Goal: Transaction & Acquisition: Book appointment/travel/reservation

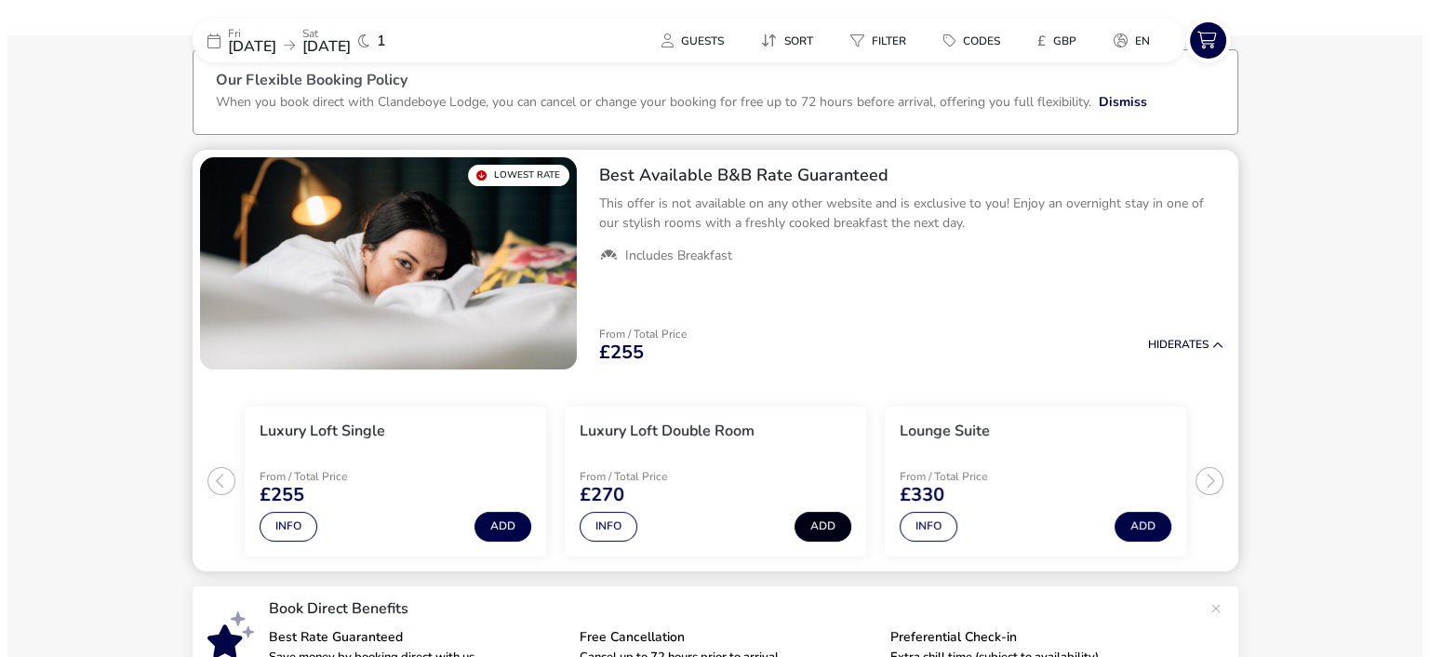
scroll to position [96, 0]
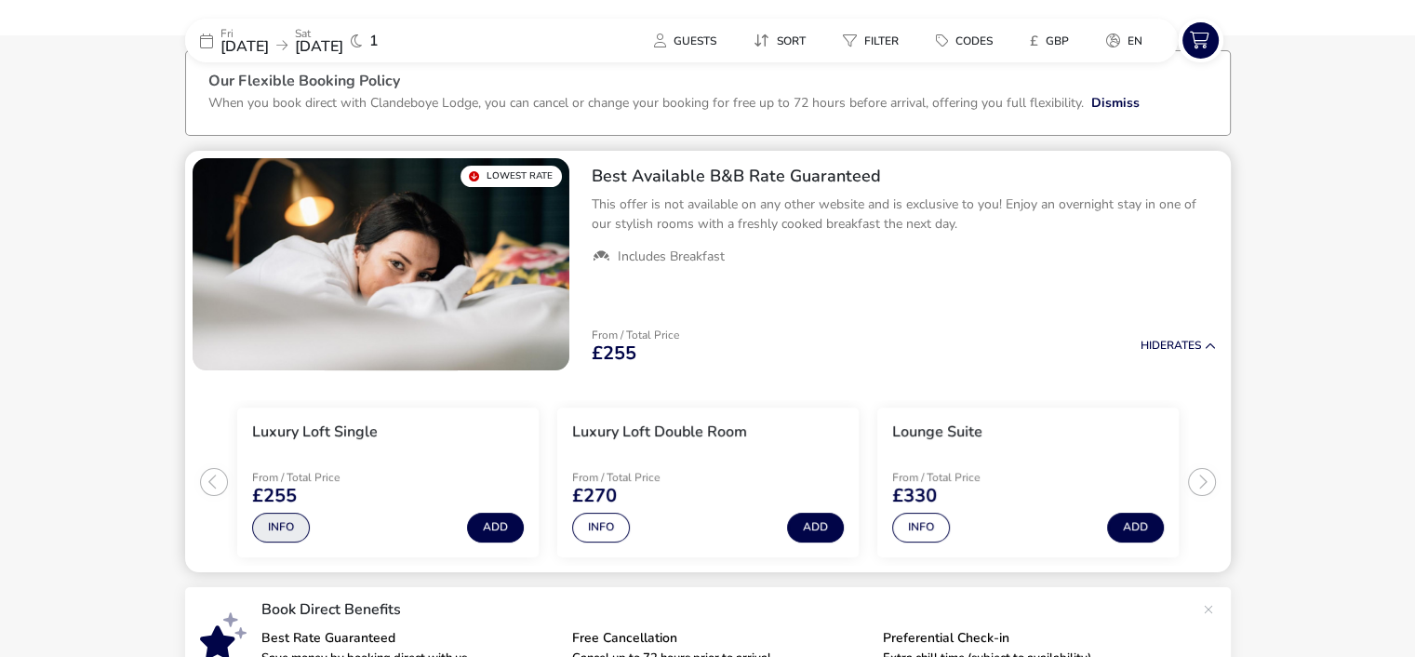
click at [283, 537] on button "Info" at bounding box center [281, 528] width 58 height 30
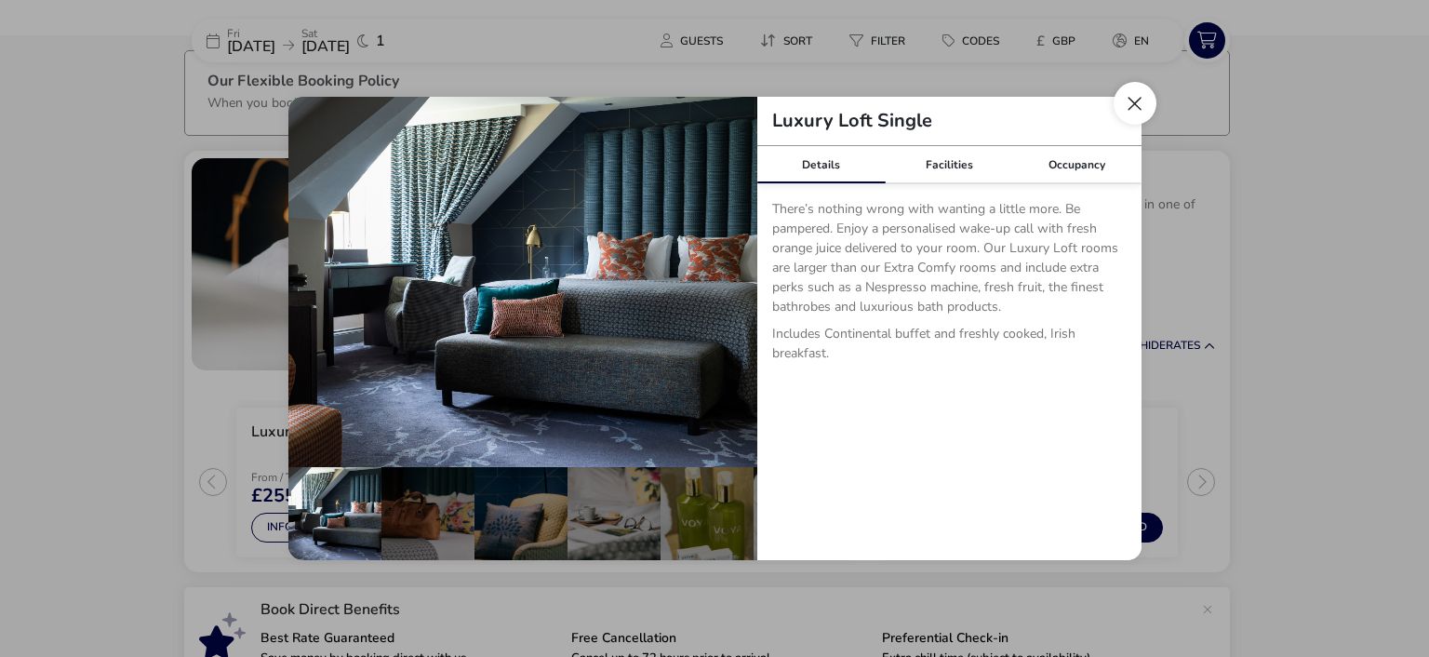
click at [1141, 106] on button "Close dialog" at bounding box center [1135, 103] width 43 height 43
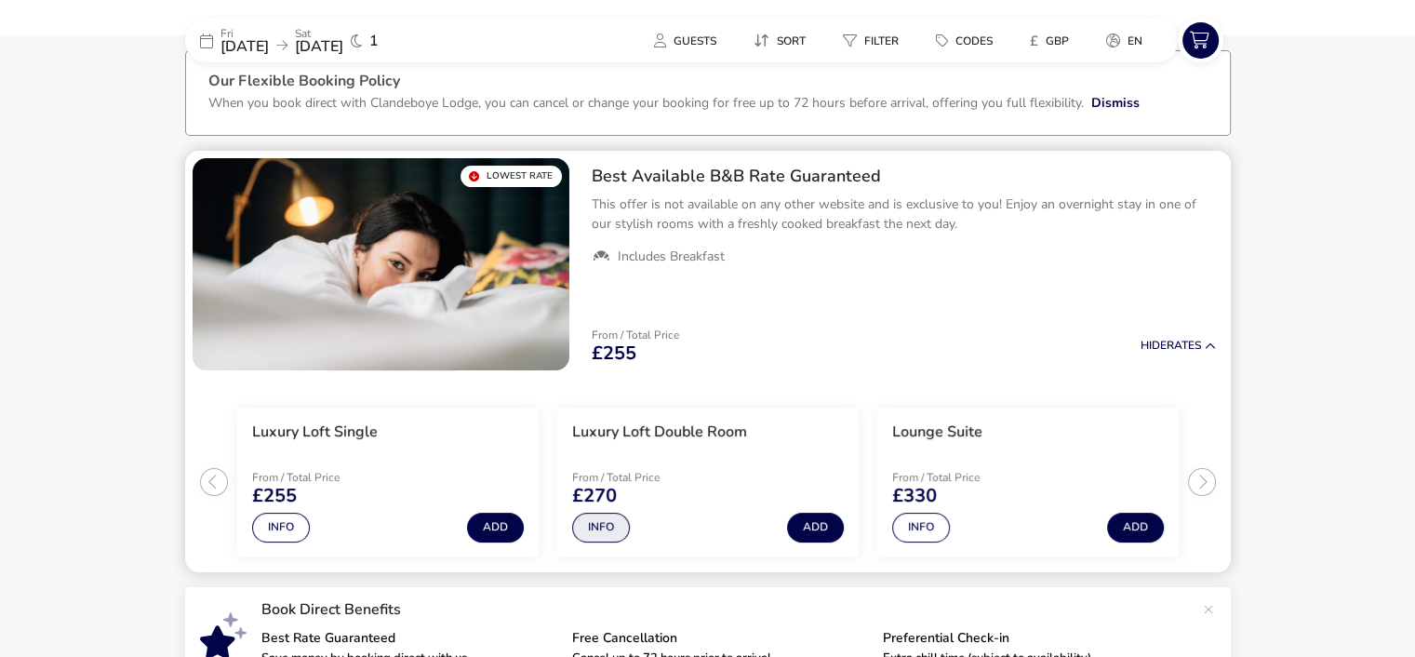
click at [607, 522] on button "Info" at bounding box center [601, 528] width 58 height 30
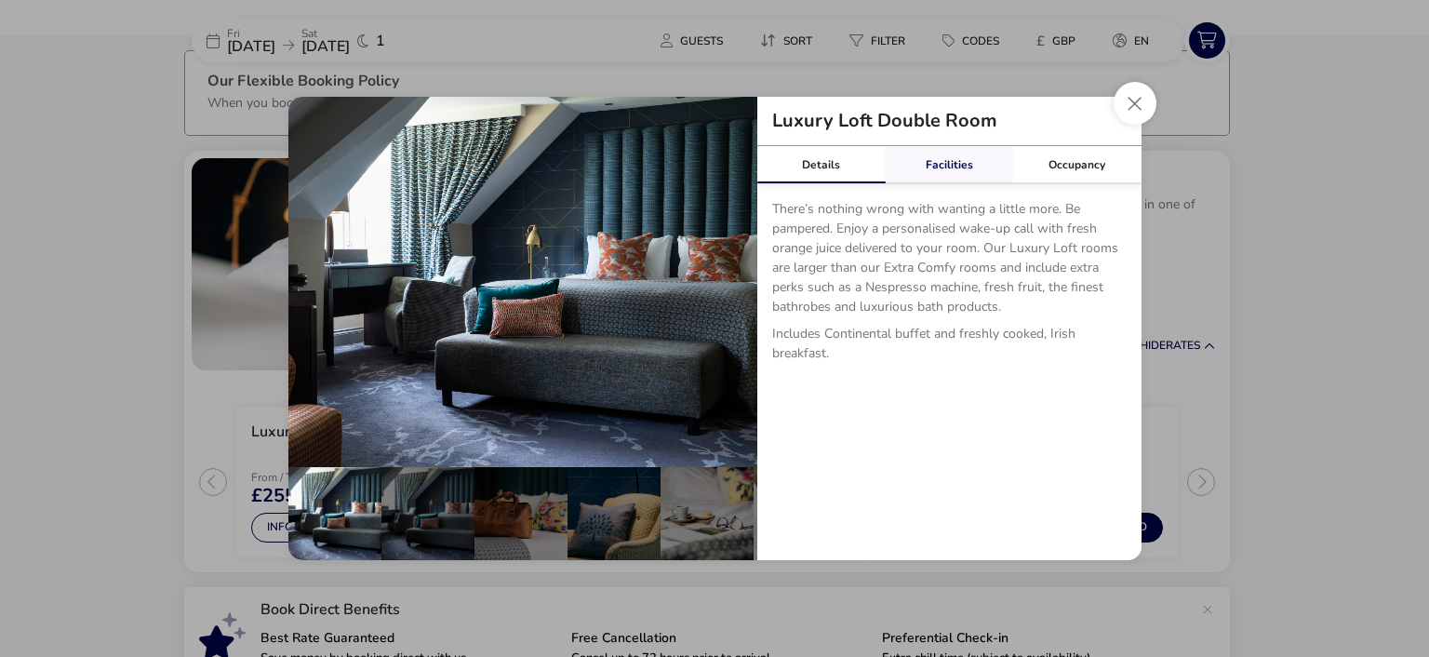
click at [949, 164] on link "Facilities" at bounding box center [949, 164] width 128 height 37
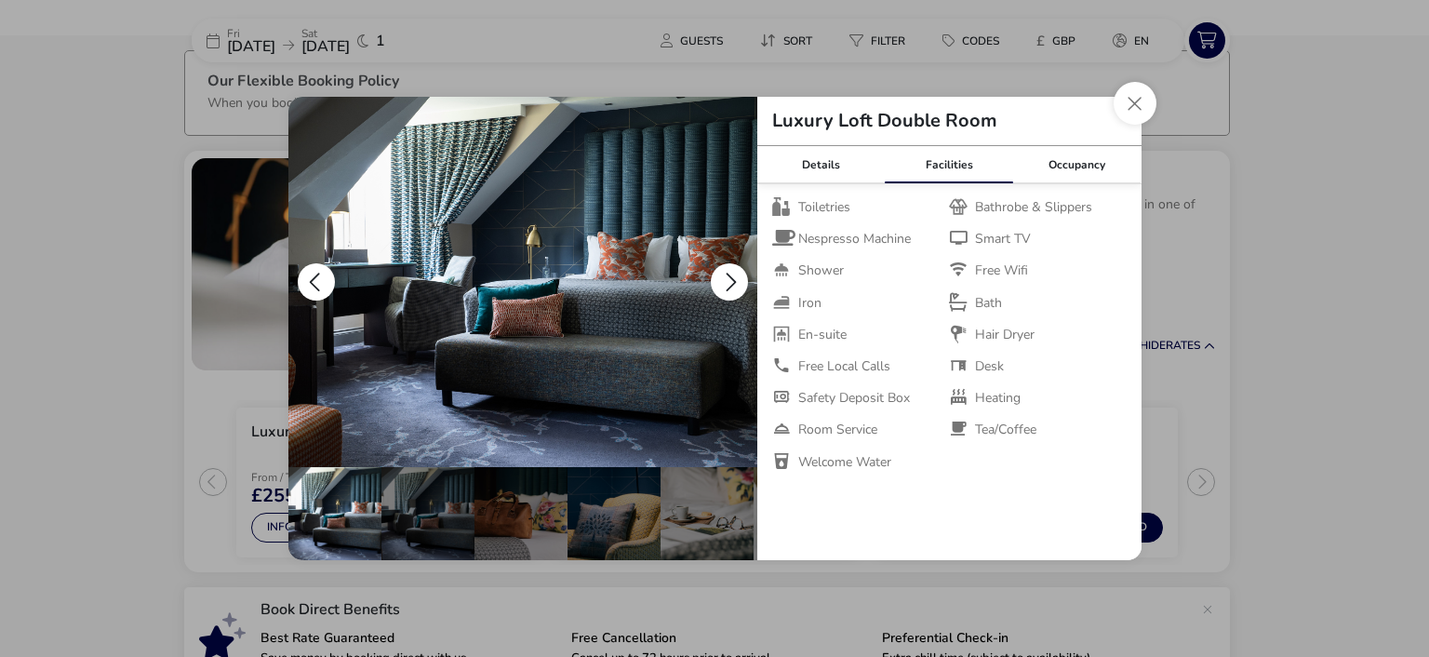
click at [727, 280] on button "details" at bounding box center [729, 281] width 37 height 37
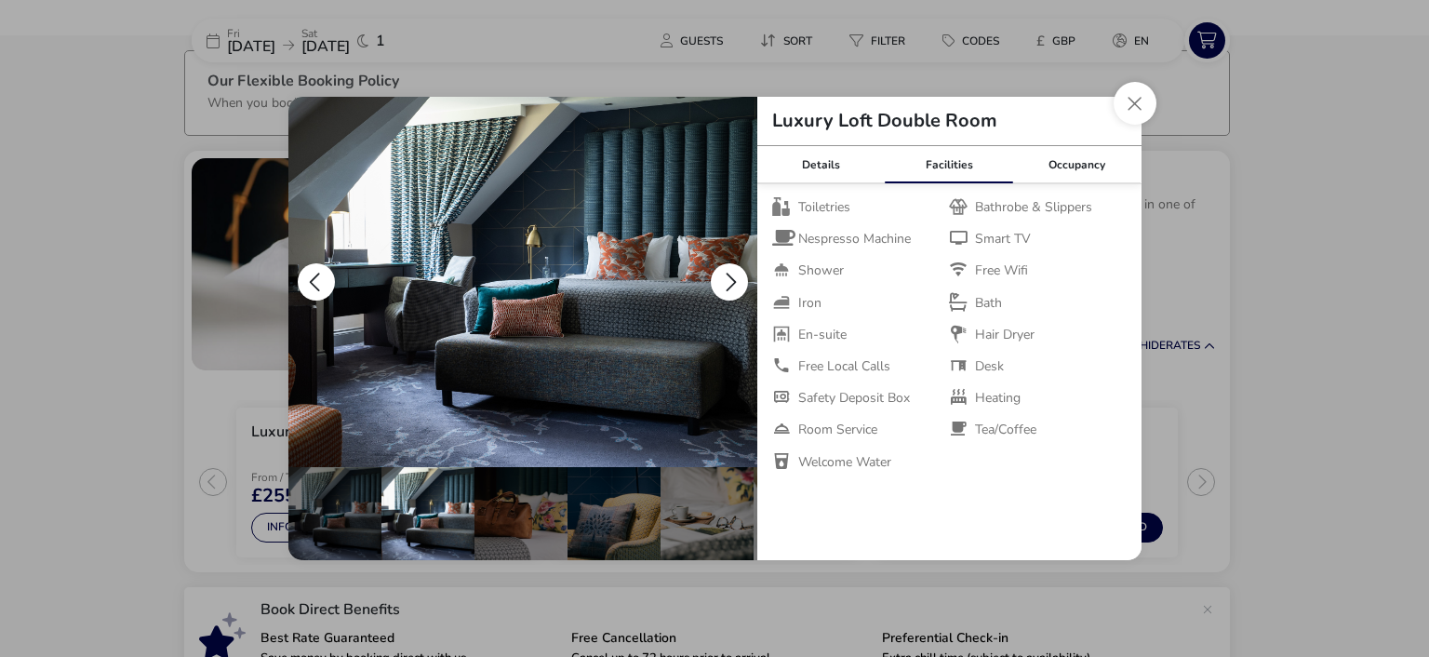
click at [727, 280] on button "details" at bounding box center [729, 281] width 37 height 37
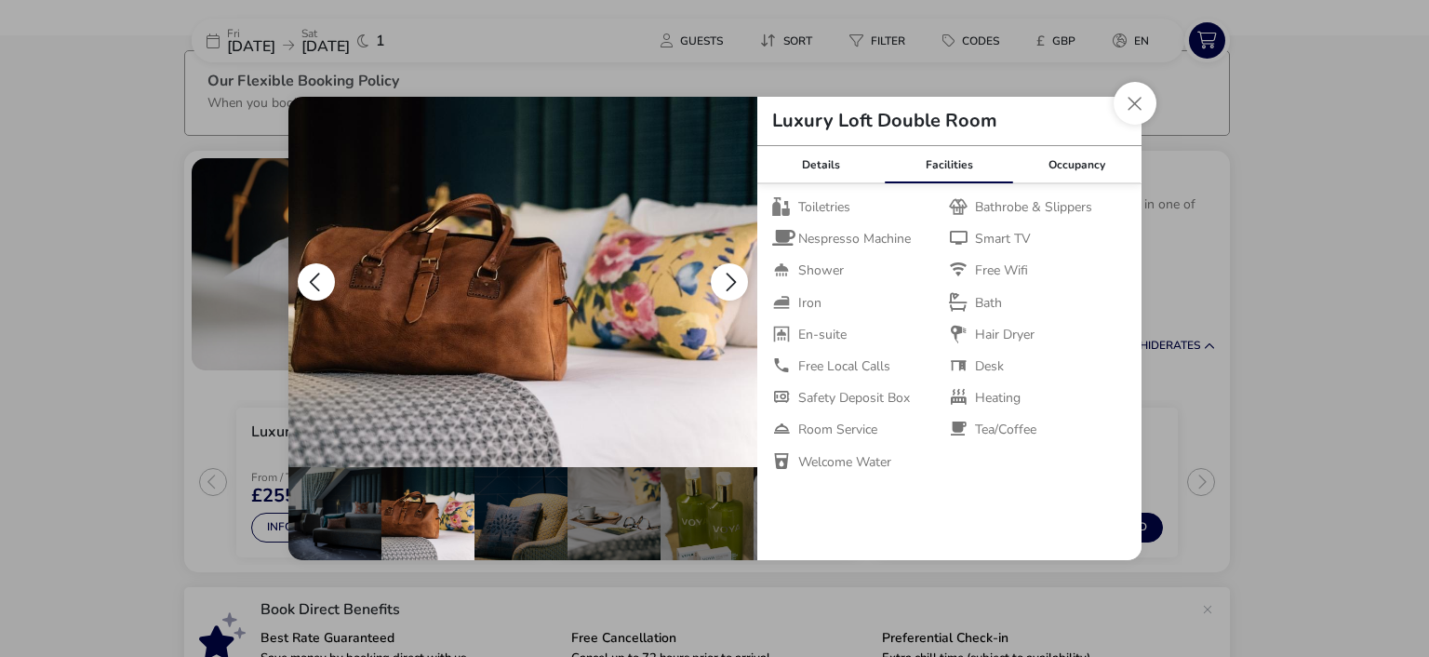
click at [727, 280] on button "details" at bounding box center [729, 281] width 37 height 37
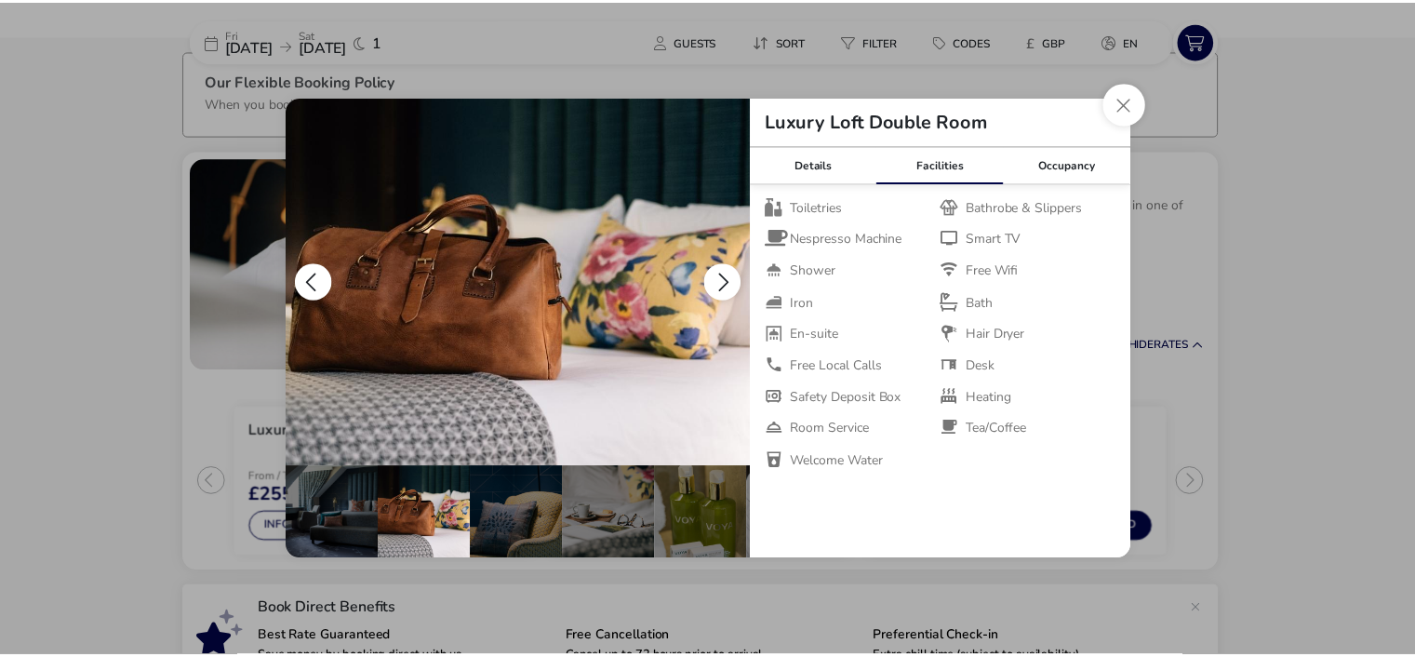
scroll to position [0, 186]
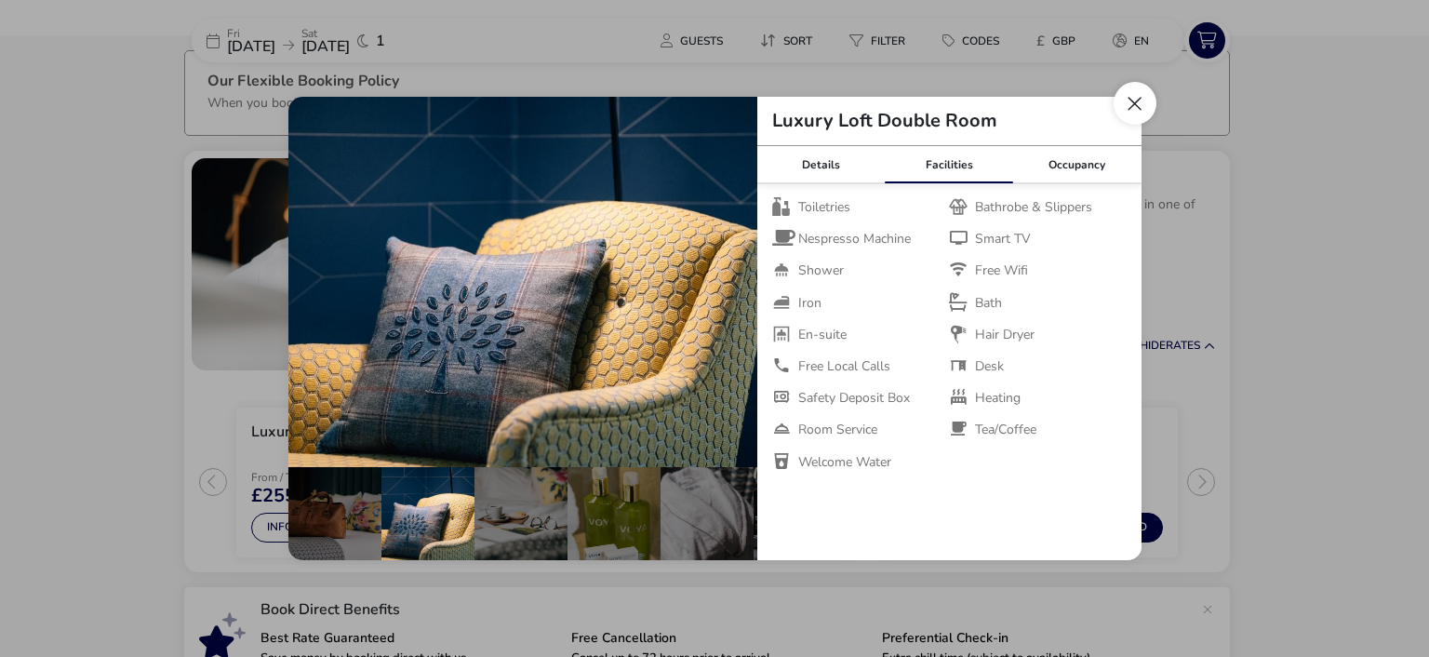
click at [1139, 94] on button "Close dialog" at bounding box center [1135, 103] width 43 height 43
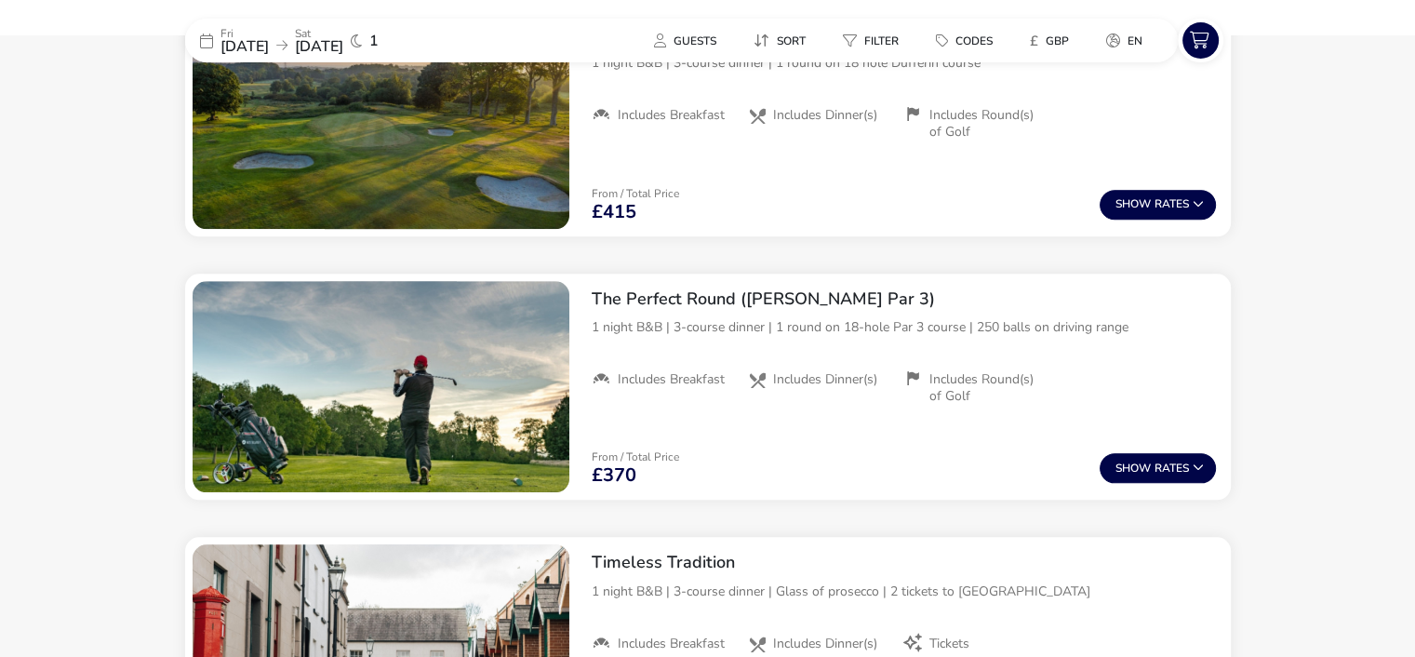
scroll to position [2096, 0]
